Goal: Communication & Community: Answer question/provide support

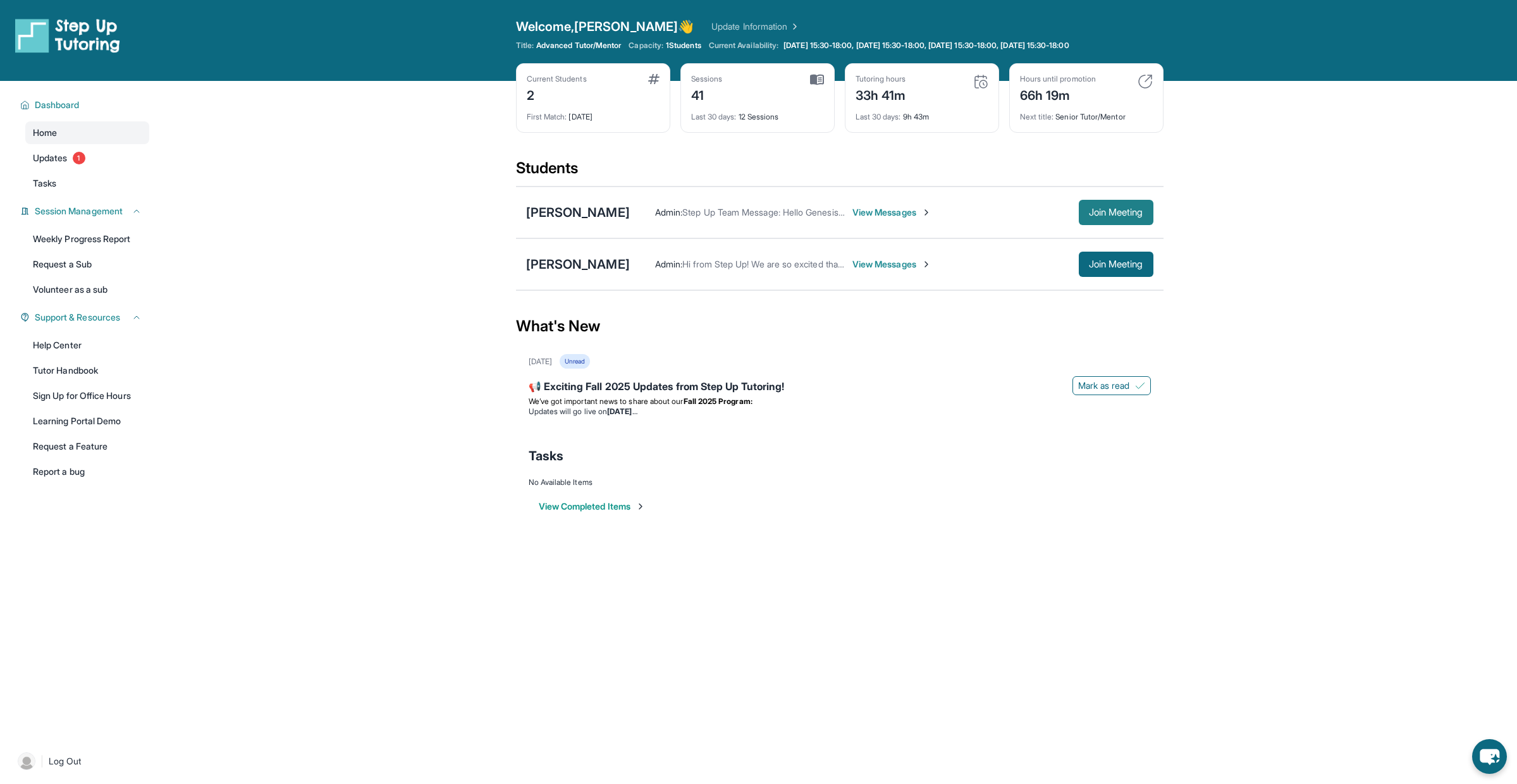
click at [1111, 219] on button "Join Meeting" at bounding box center [1116, 212] width 74 height 25
click at [1089, 214] on span "Join Meeting" at bounding box center [1116, 212] width 54 height 8
click at [886, 211] on span "View Messages" at bounding box center [892, 212] width 79 height 13
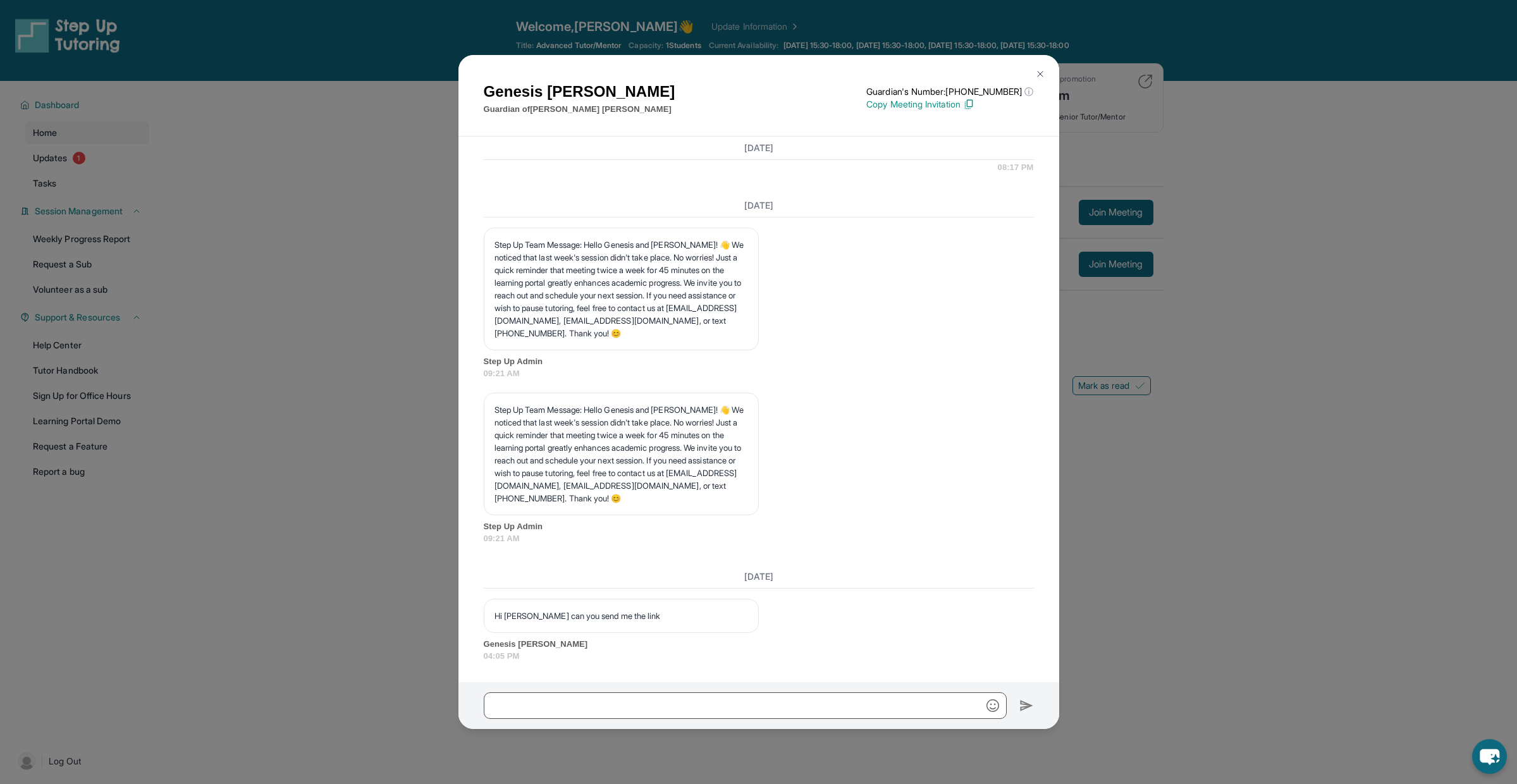
scroll to position [14106, 0]
click at [675, 707] on input "text" at bounding box center [745, 705] width 523 height 26
paste input "**********"
type input "**********"
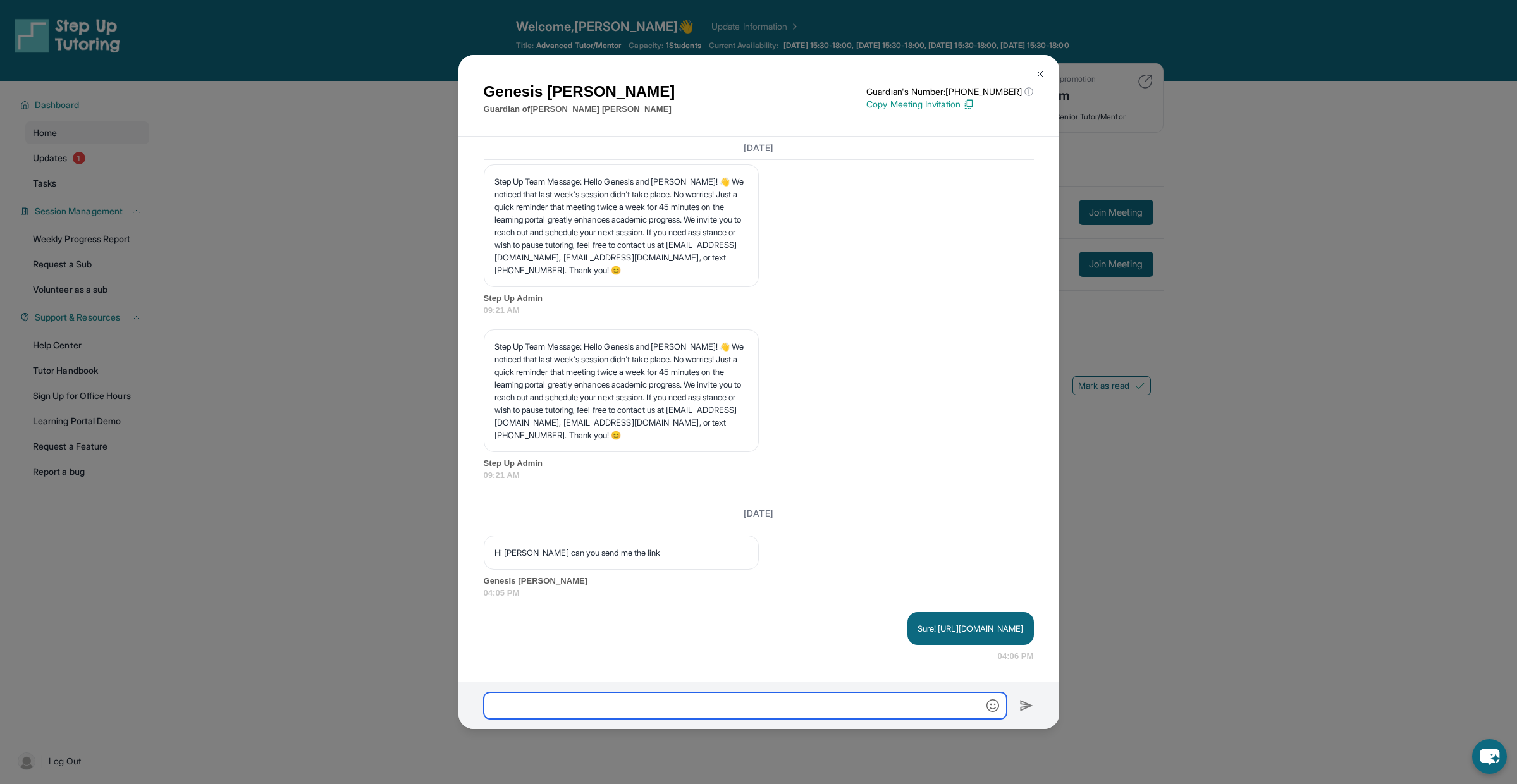
scroll to position [14181, 0]
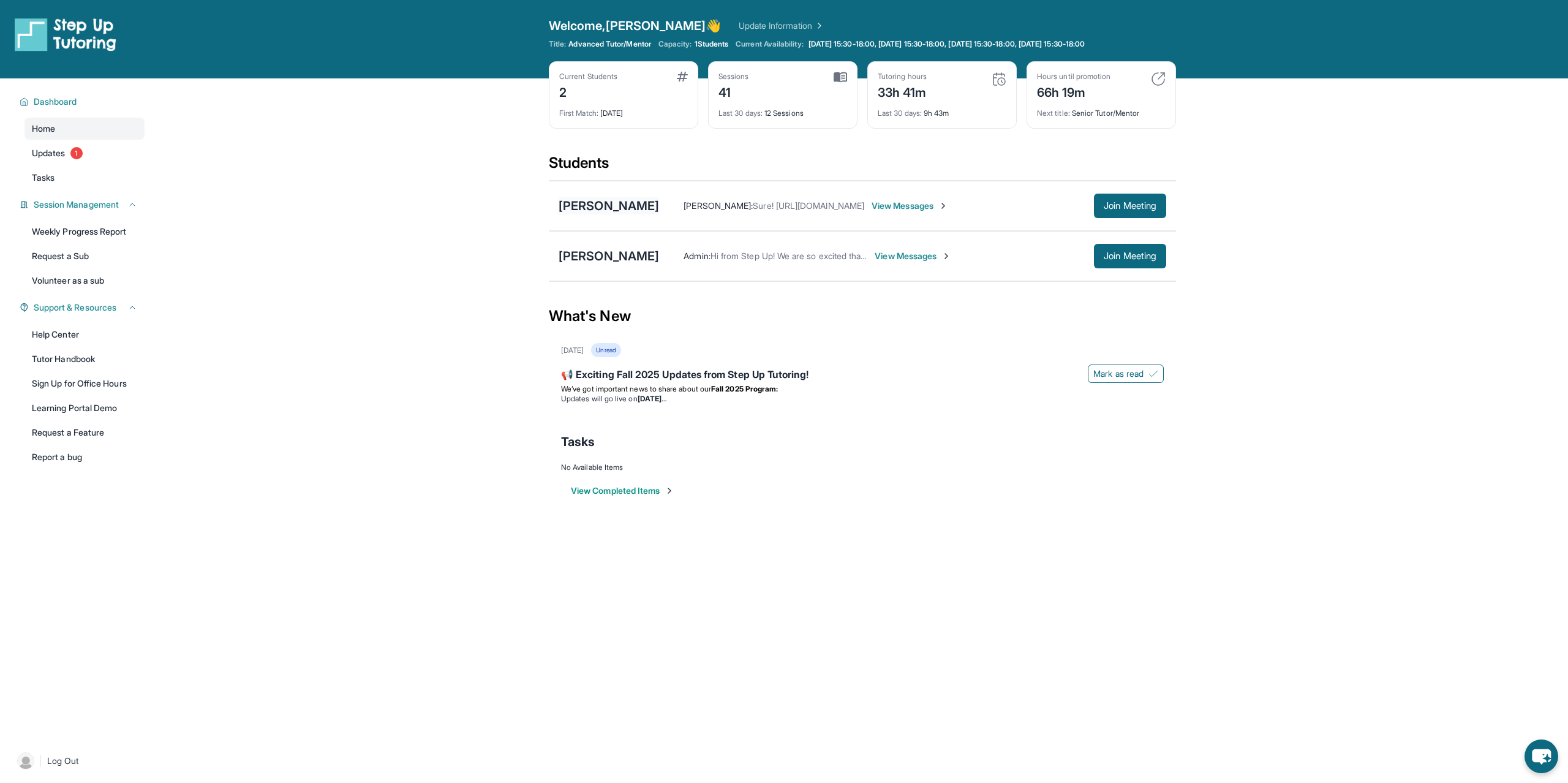
click at [621, 205] on div "[PERSON_NAME]" at bounding box center [609, 205] width 100 height 17
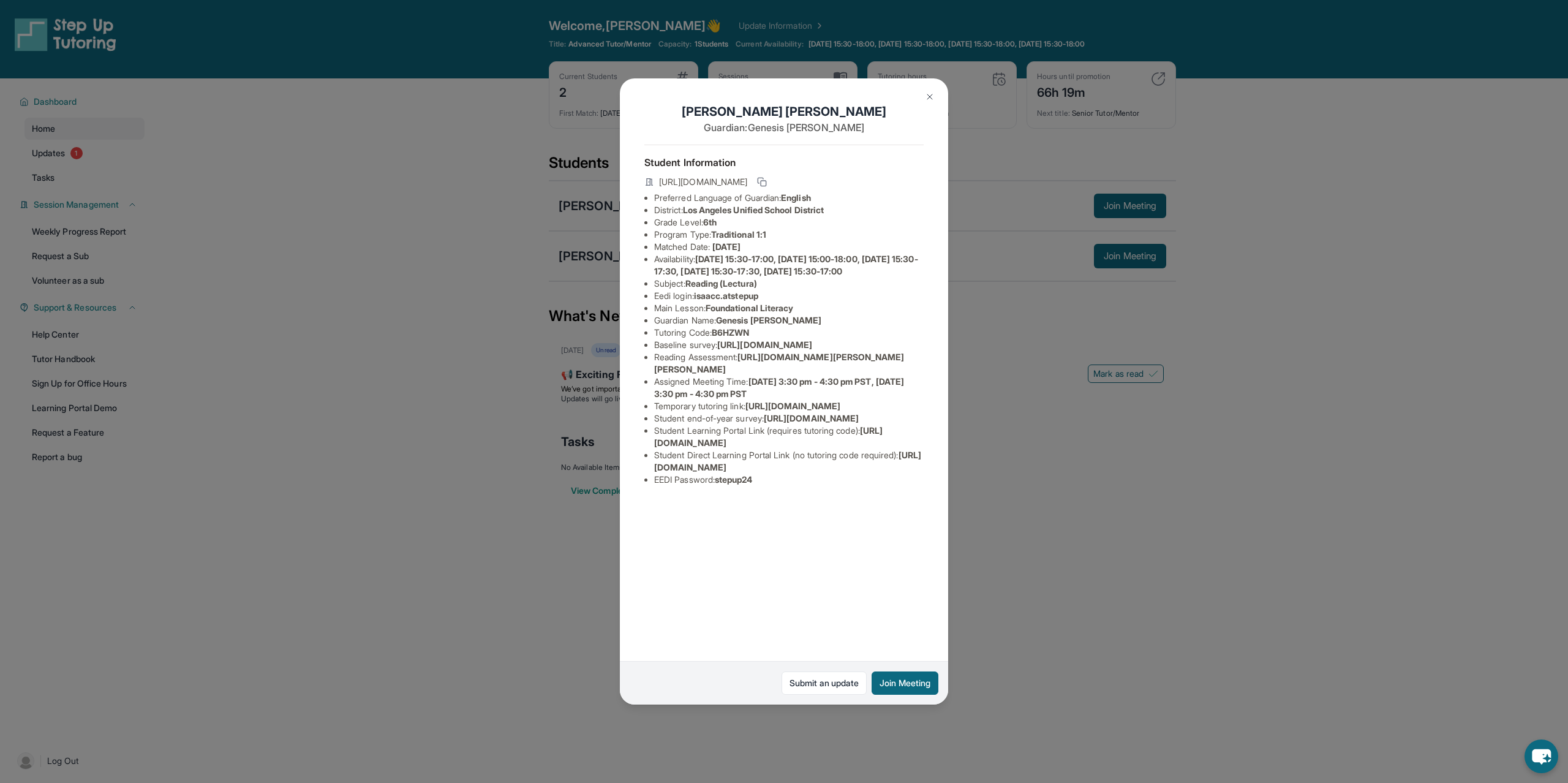
click at [1061, 678] on div "Isaac Carrasco Guardian: Genesis Mijango Student Information https://student-po…" at bounding box center [784, 391] width 1568 height 783
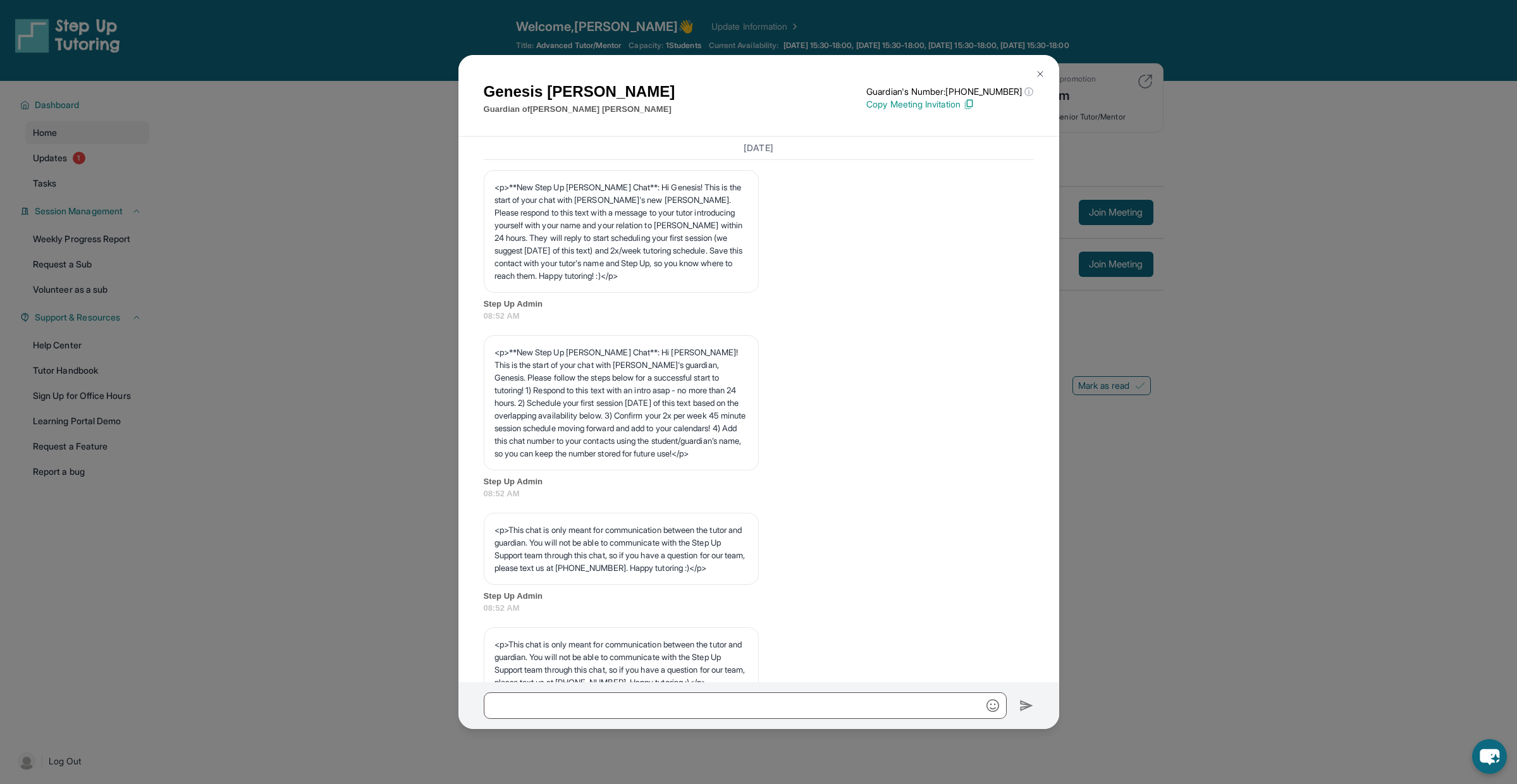
scroll to position [14181, 0]
